Goal: Transaction & Acquisition: Download file/media

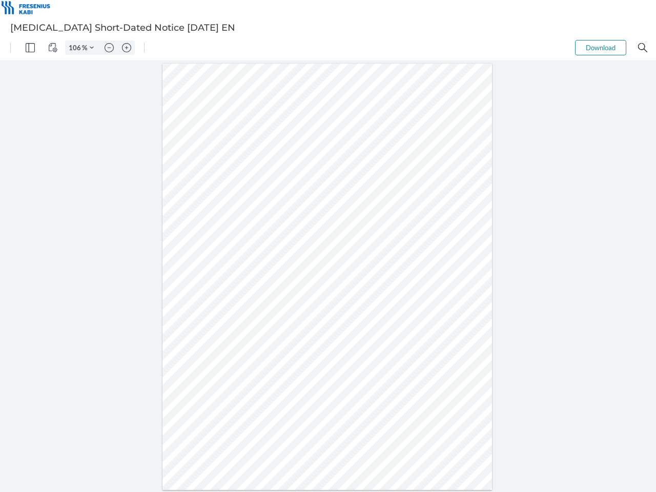
click at [30, 48] on img "Panel" at bounding box center [30, 47] width 9 height 9
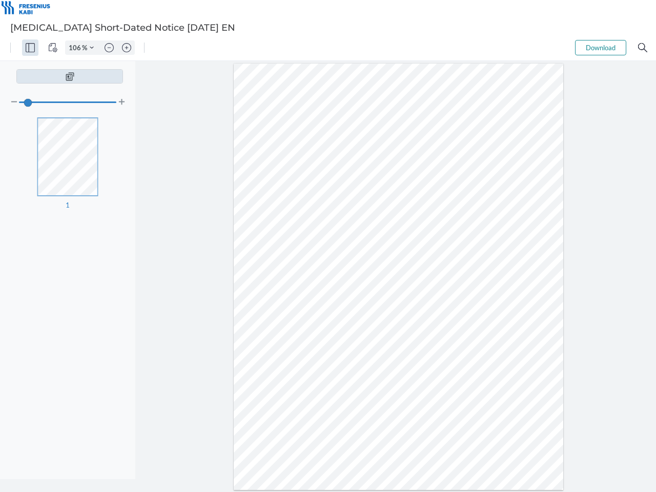
click at [53, 48] on img "View Controls" at bounding box center [52, 47] width 9 height 9
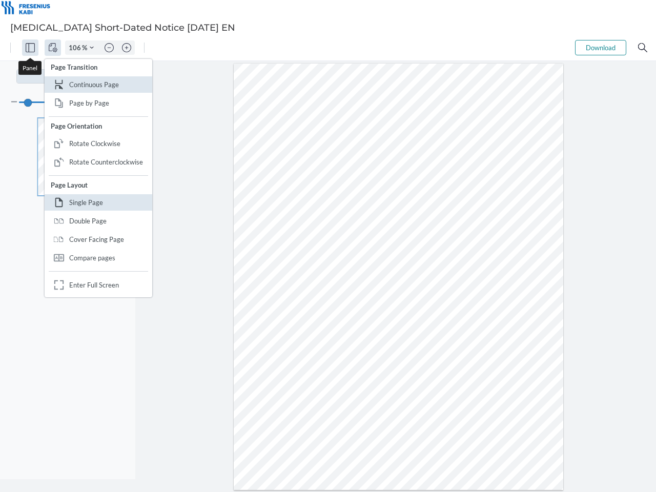
click at [76, 48] on input "106" at bounding box center [74, 47] width 16 height 9
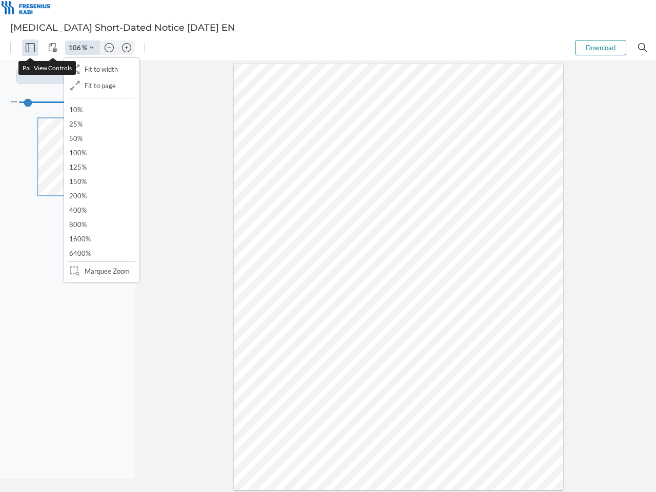
click at [92, 48] on img "Zoom Controls" at bounding box center [92, 48] width 4 height 4
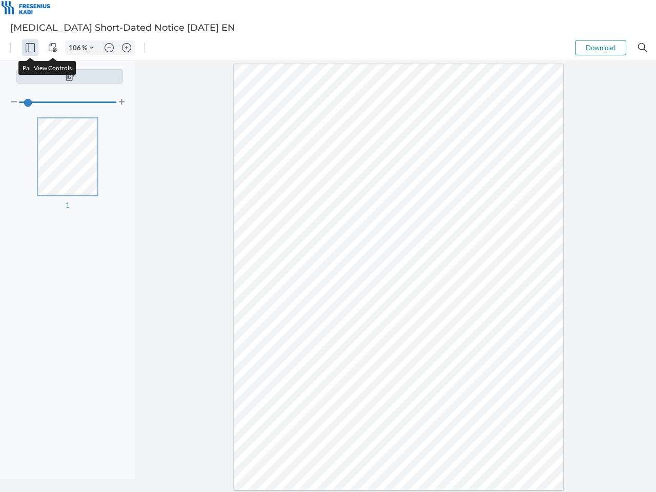
click at [109, 48] on img "Zoom out" at bounding box center [109, 47] width 9 height 9
click at [127, 48] on img "Zoom in" at bounding box center [126, 47] width 9 height 9
type input "106"
click at [601, 48] on button "Download" at bounding box center [600, 47] width 51 height 15
click at [643, 48] on img "Search" at bounding box center [642, 47] width 9 height 9
